Goal: Task Accomplishment & Management: Use online tool/utility

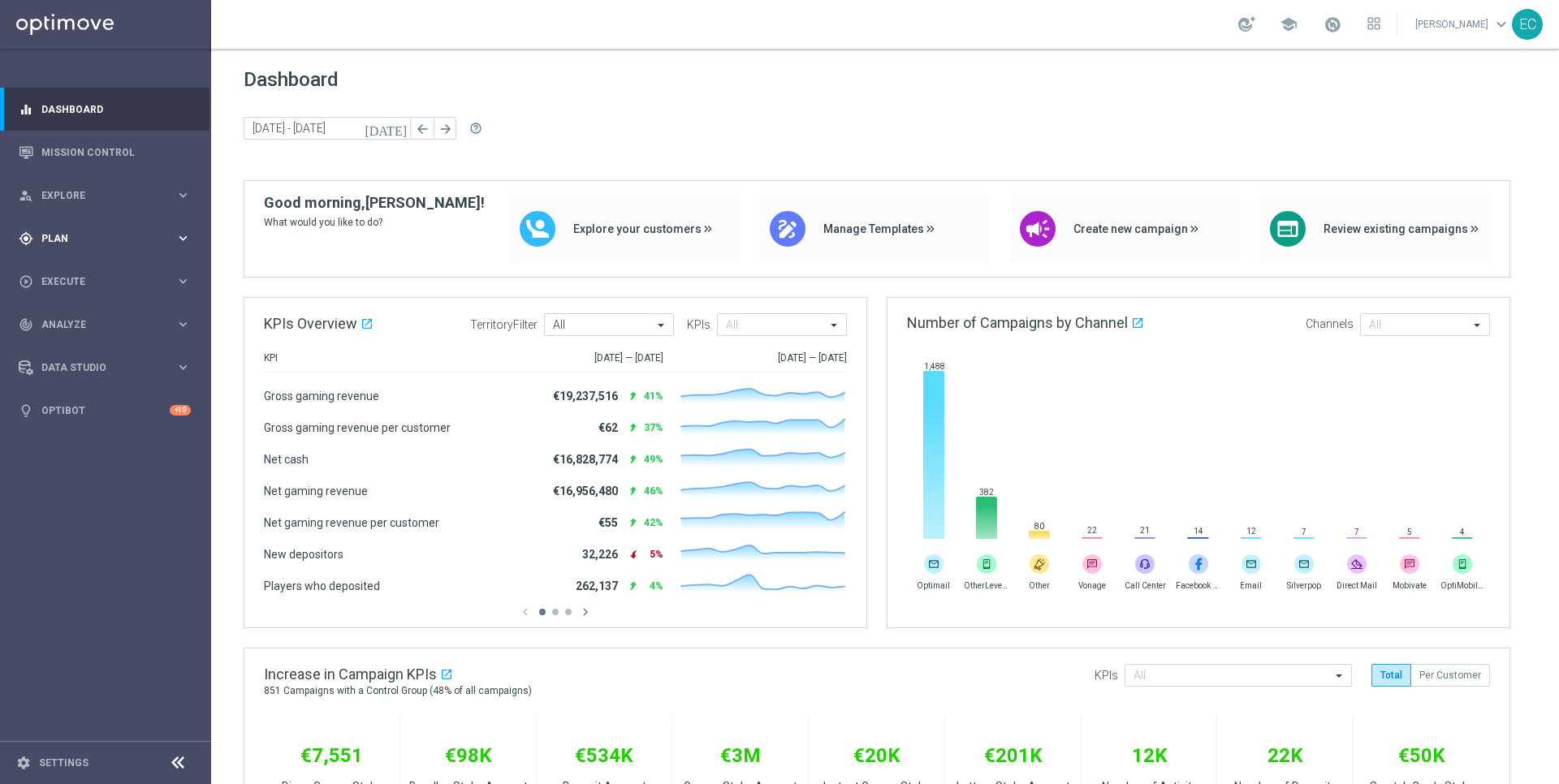
click at [57, 255] on div "gps_fixed Plan keyboard_arrow_right" at bounding box center [105, 238] width 209 height 43
drag, startPoint x: 102, startPoint y: 328, endPoint x: 88, endPoint y: 315, distance: 19.1
click at [100, 325] on accordion "Templates keyboard_arrow_right Optimail OptiMobile In-App OptiMobile Push Embed…" at bounding box center [125, 320] width 167 height 24
click at [88, 316] on span "Templates" at bounding box center [101, 320] width 117 height 9
click at [117, 393] on link "OptiMobile Push" at bounding box center [110, 393] width 118 height 13
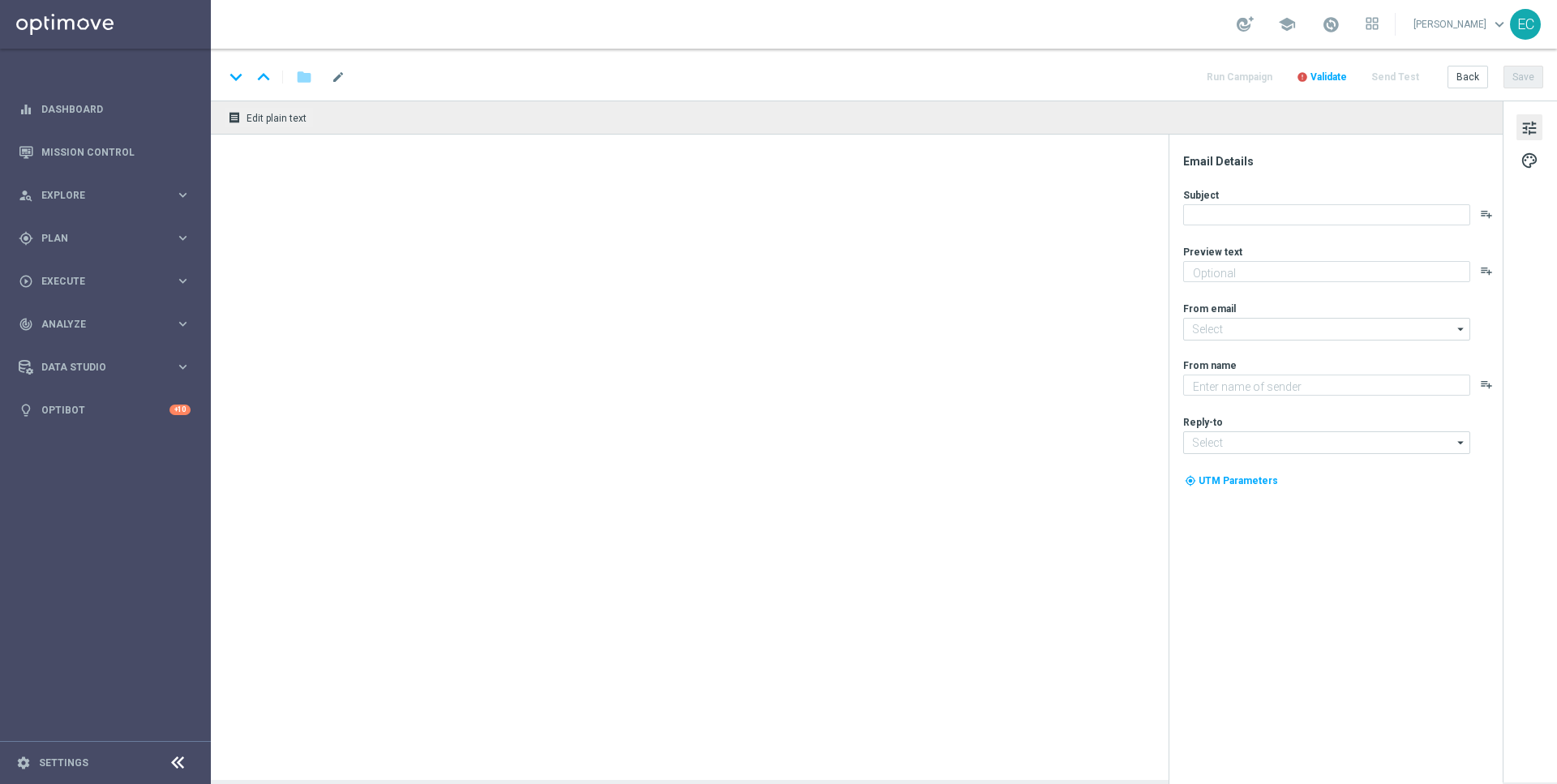
type textarea "Take a trip back in time with Ancient Tumble!"
type input "[EMAIL_ADDRESS][DOMAIN_NAME]"
type textarea "Lottoland"
type input "[EMAIL_ADDRESS][DOMAIN_NAME]"
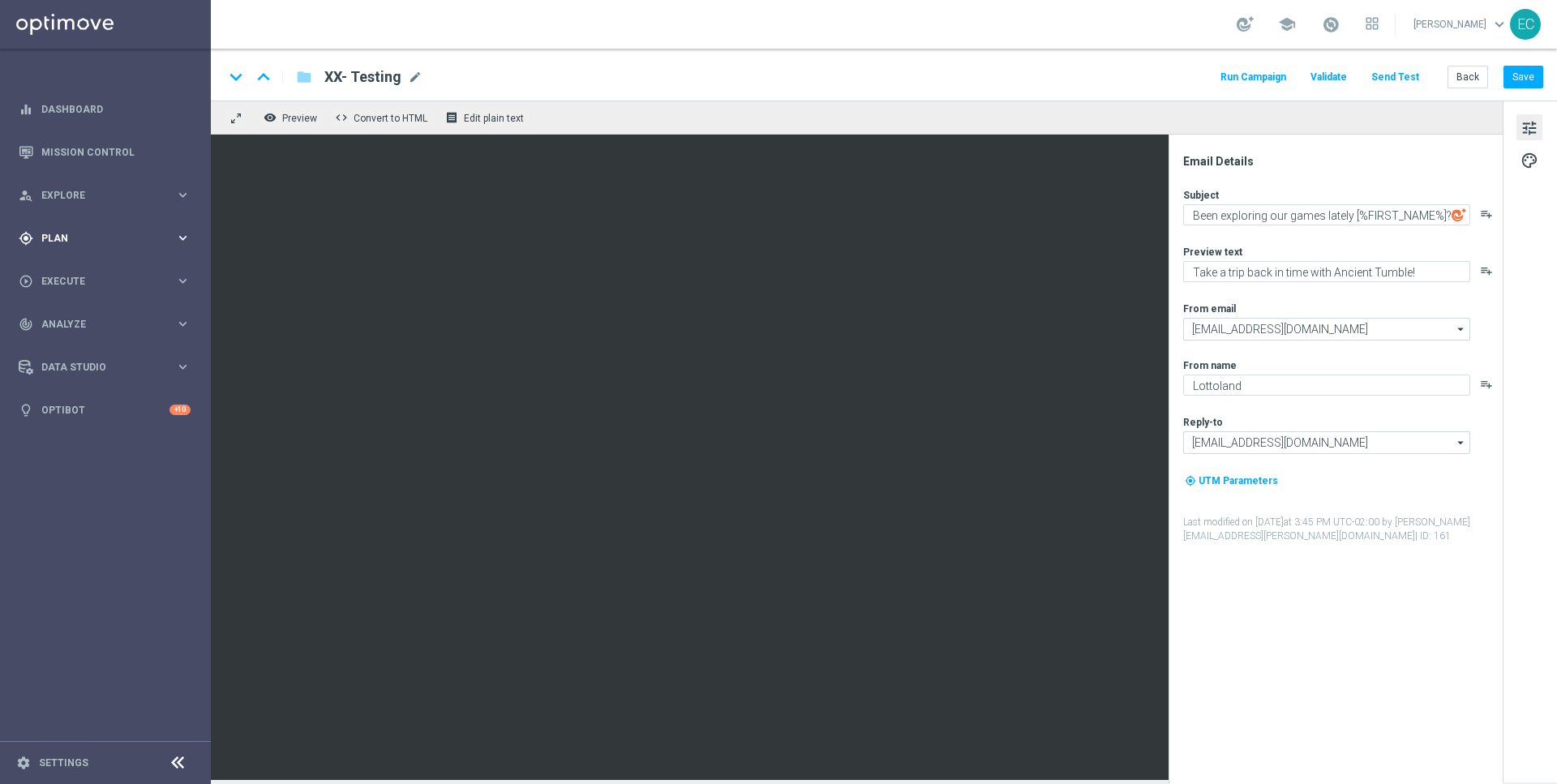
click at [121, 243] on div "gps_fixed Plan" at bounding box center [97, 238] width 157 height 15
click at [104, 318] on span "Templates" at bounding box center [101, 320] width 116 height 9
click at [91, 348] on link "Optimail" at bounding box center [110, 344] width 118 height 13
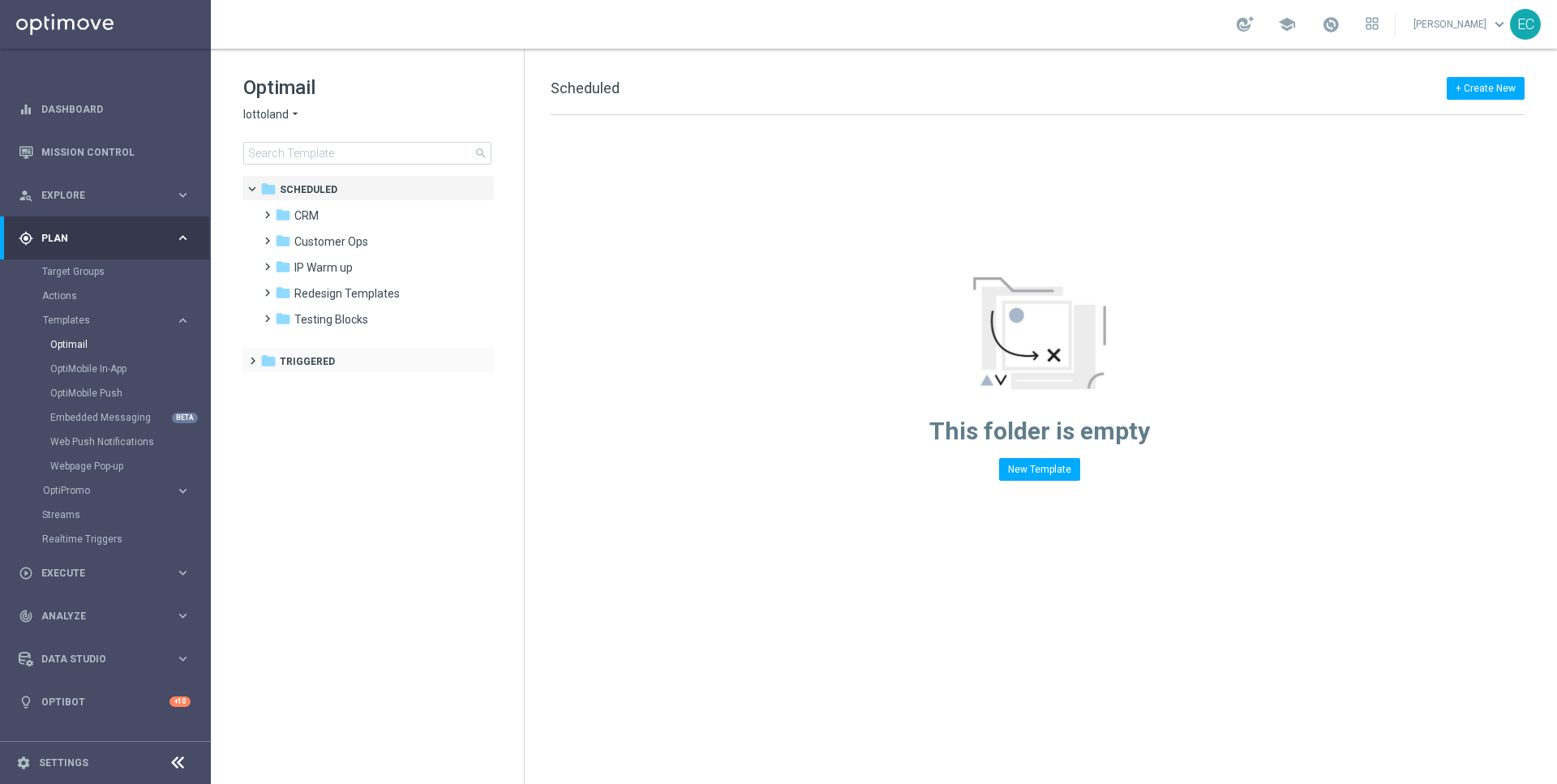
click at [321, 348] on div "folder Triggered more_vert" at bounding box center [368, 360] width 253 height 26
click at [308, 363] on span "Triggered" at bounding box center [307, 361] width 55 height 15
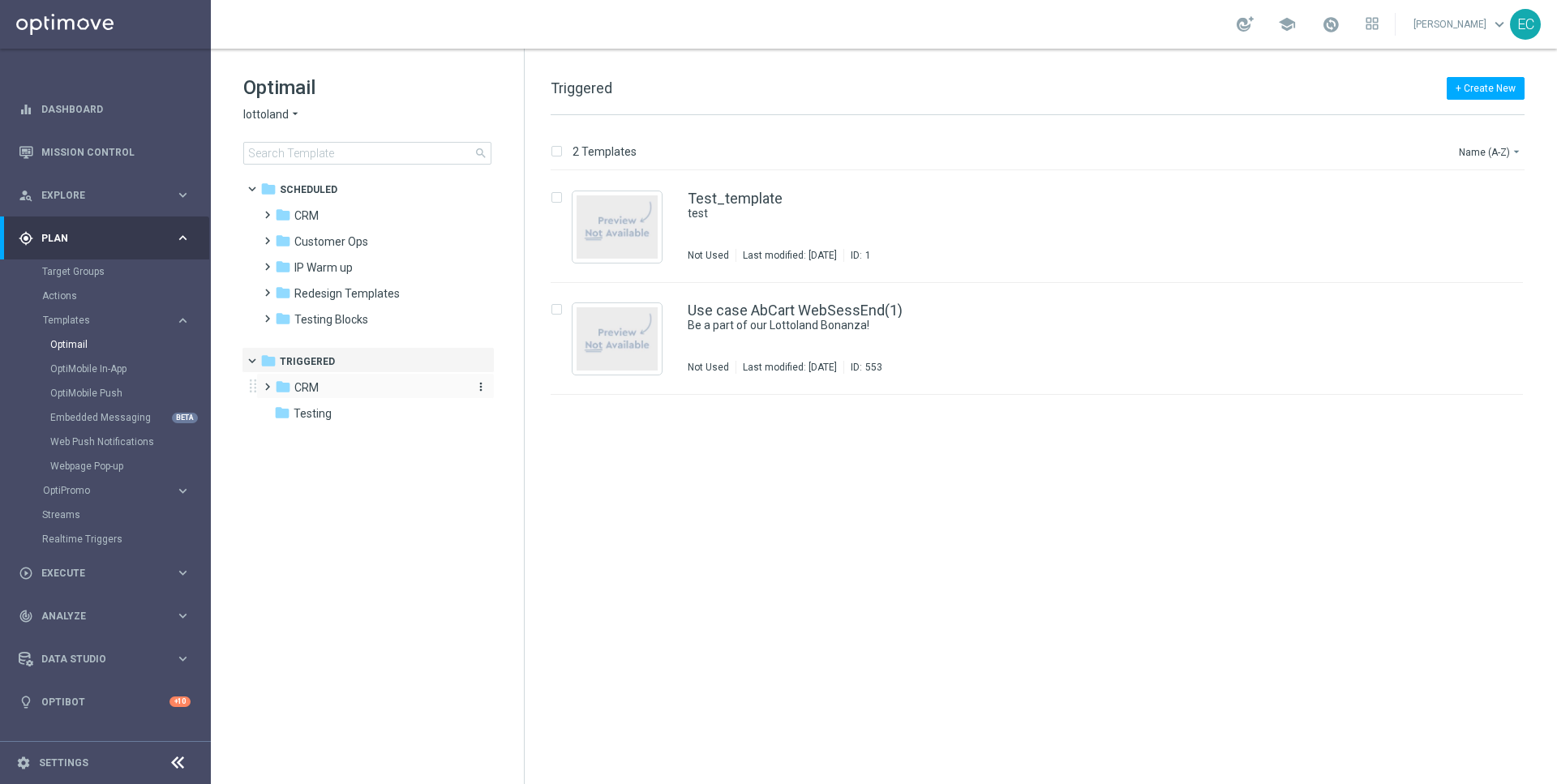
click at [296, 380] on span "CRM" at bounding box center [306, 387] width 24 height 15
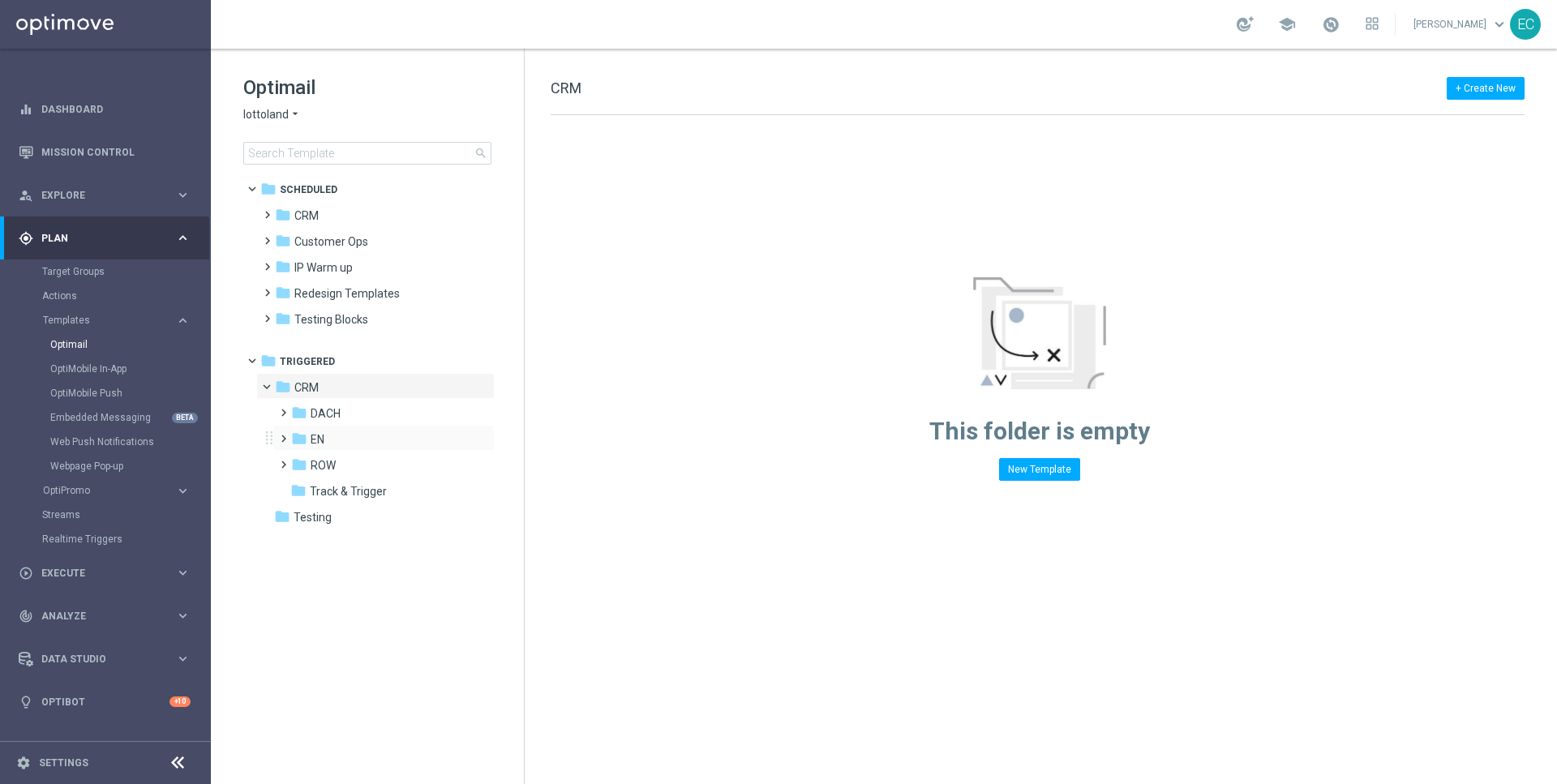
click at [326, 427] on div "folder EN more_vert" at bounding box center [383, 438] width 223 height 26
click at [320, 441] on span "EN" at bounding box center [318, 439] width 14 height 15
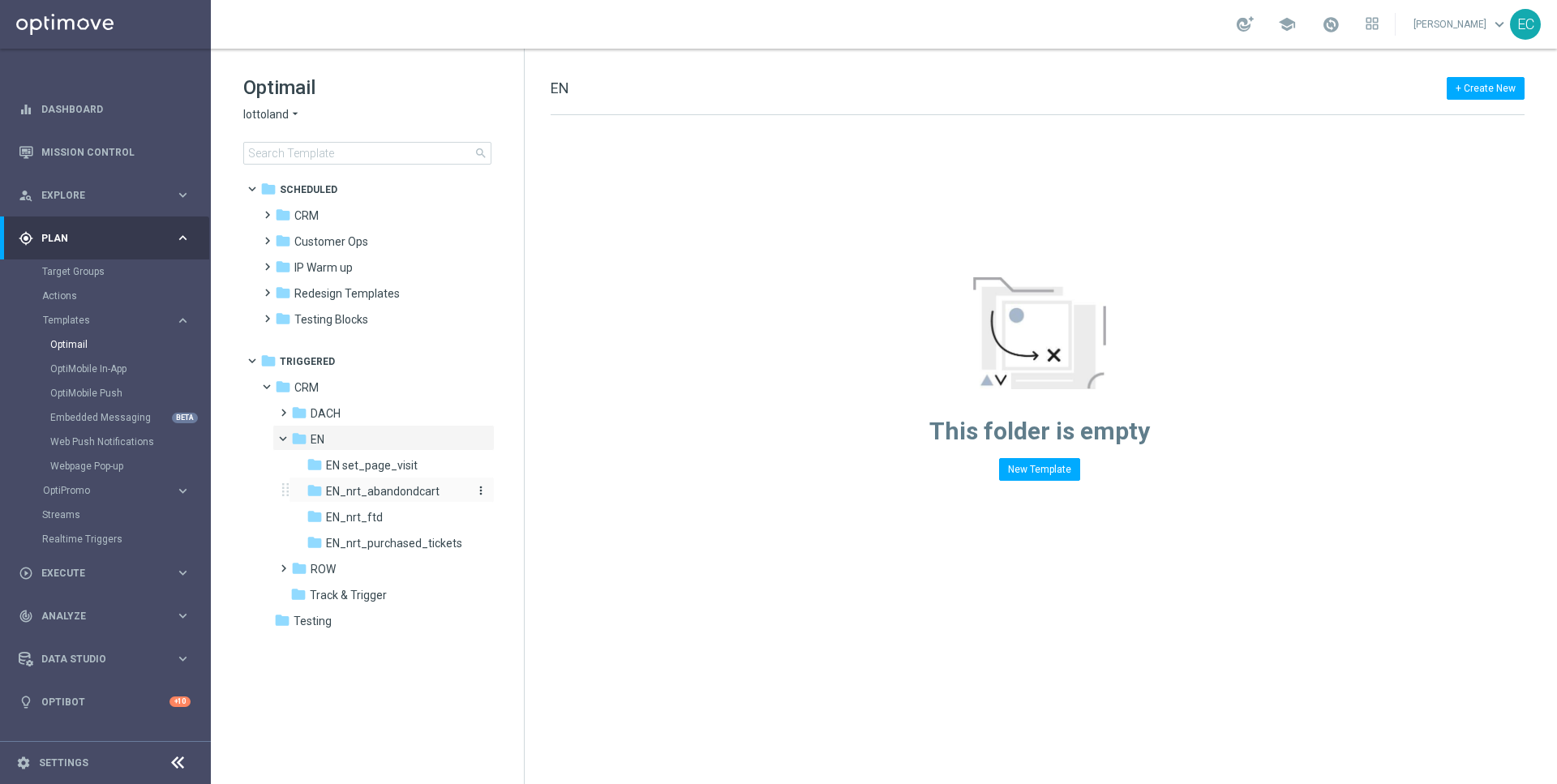
click at [395, 494] on span "EN_nrt_abandondcart" at bounding box center [383, 491] width 114 height 15
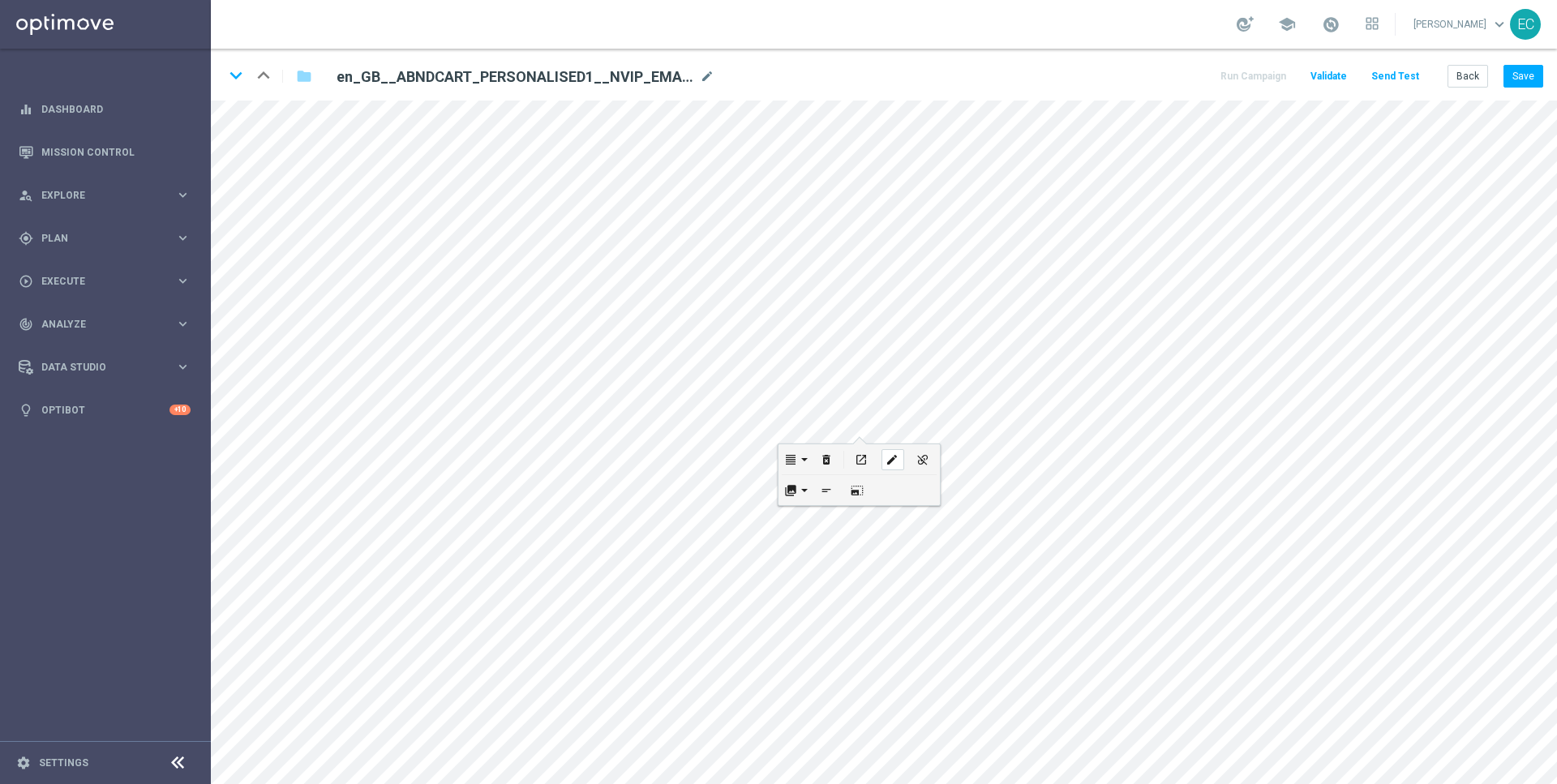
click at [888, 460] on icon "edit" at bounding box center [892, 460] width 12 height 13
